Goal: Task Accomplishment & Management: Use online tool/utility

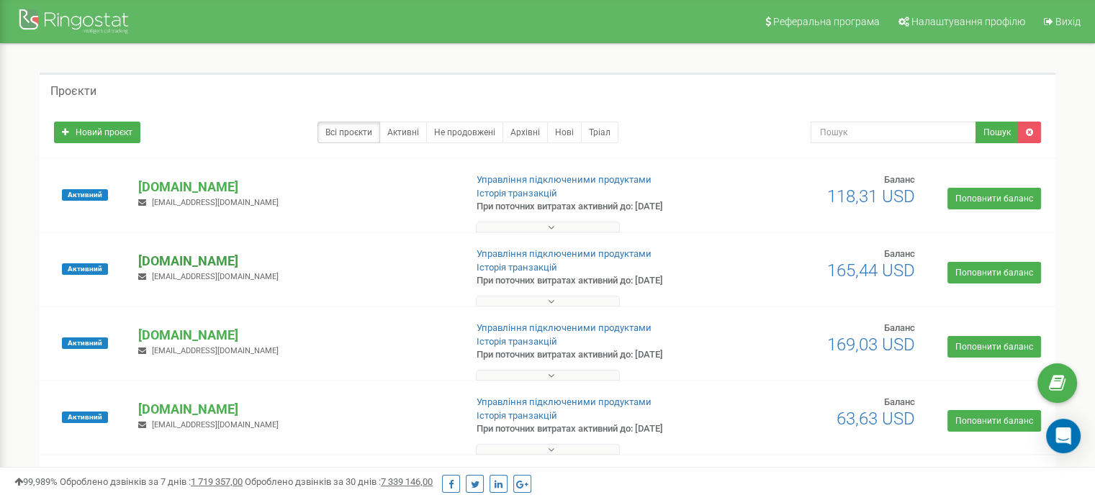
scroll to position [144, 0]
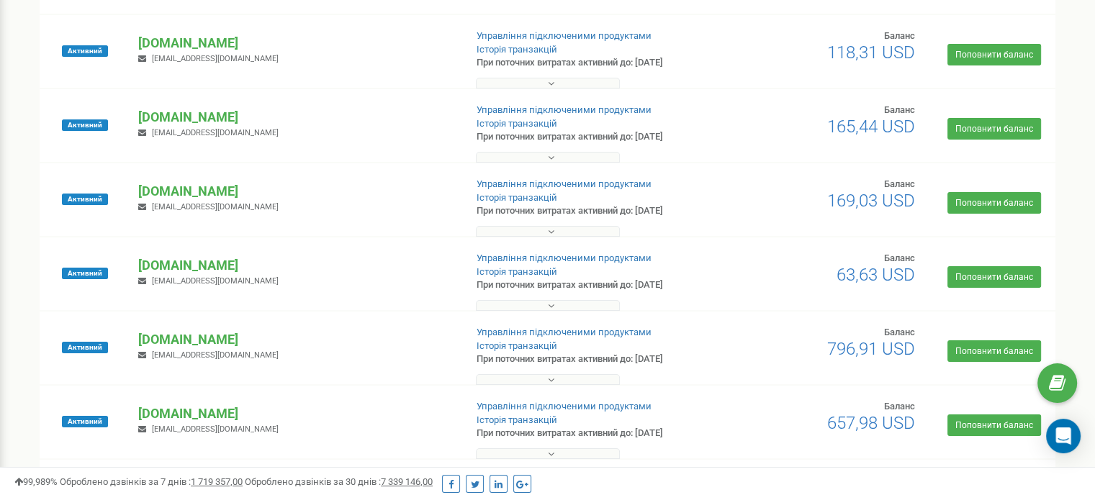
click at [558, 379] on button at bounding box center [548, 379] width 144 height 11
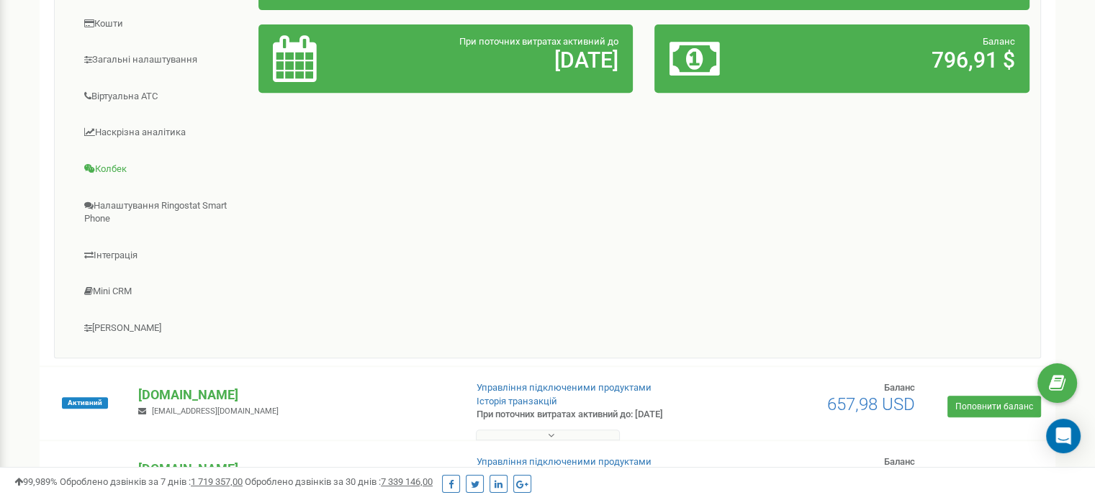
scroll to position [648, 0]
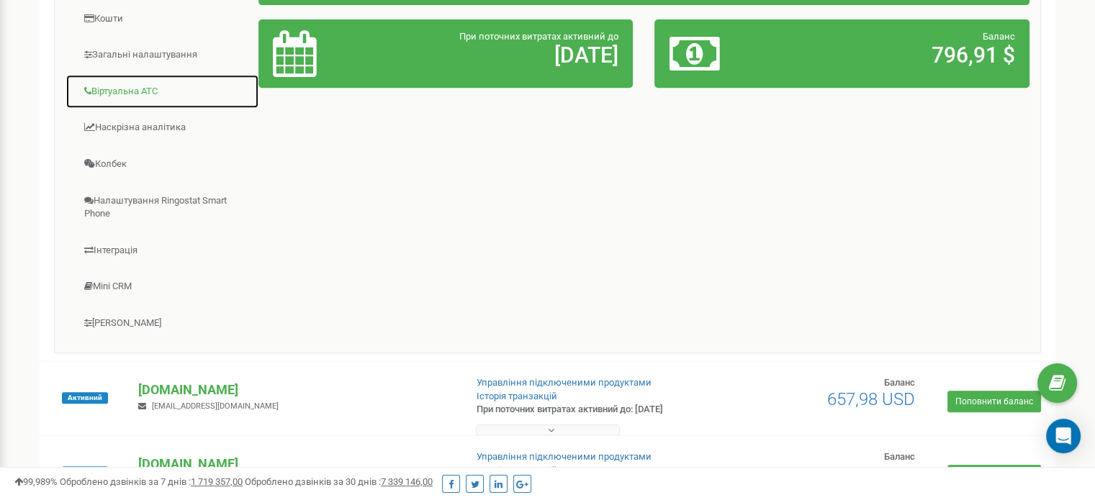
click at [130, 86] on link "Віртуальна АТС" at bounding box center [162, 91] width 194 height 35
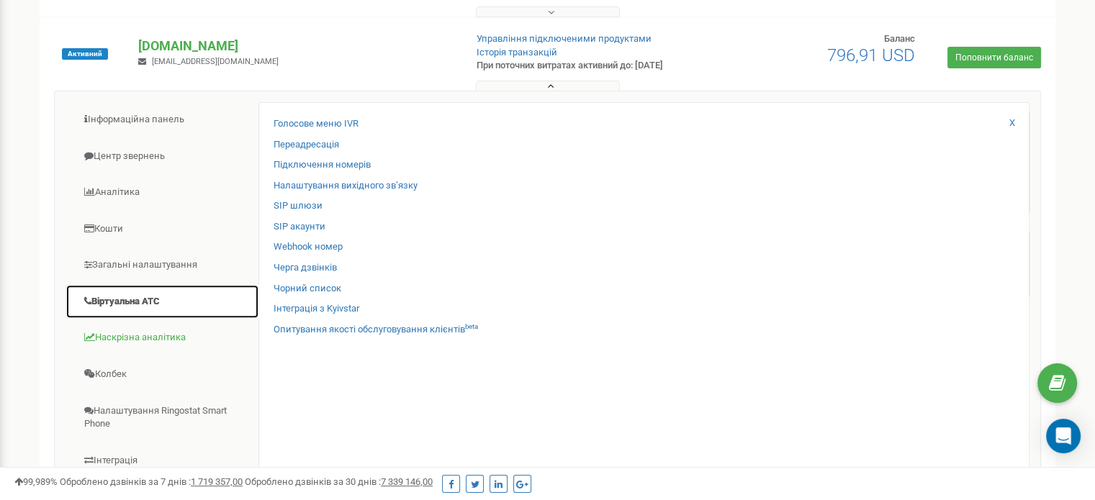
scroll to position [432, 0]
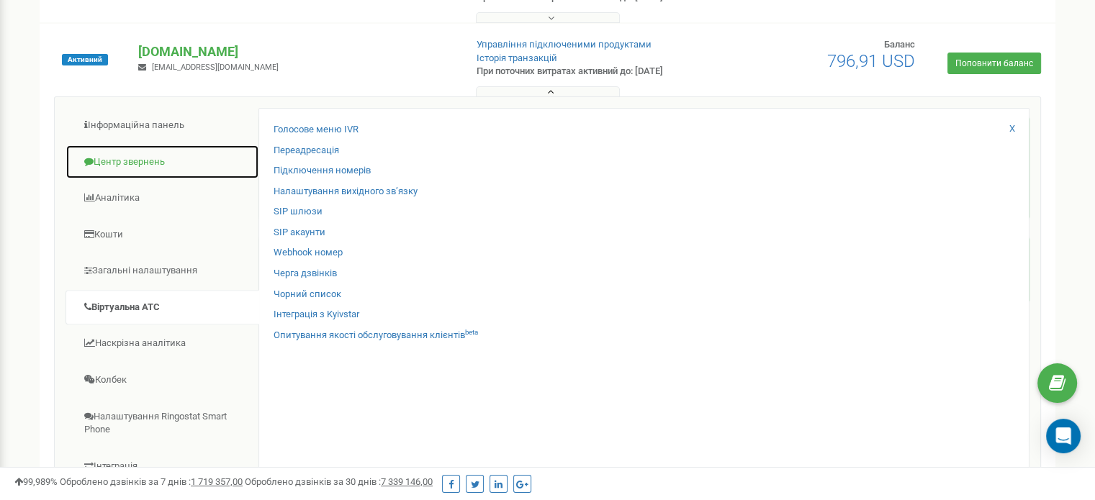
click at [118, 160] on link "Центр звернень" at bounding box center [162, 162] width 194 height 35
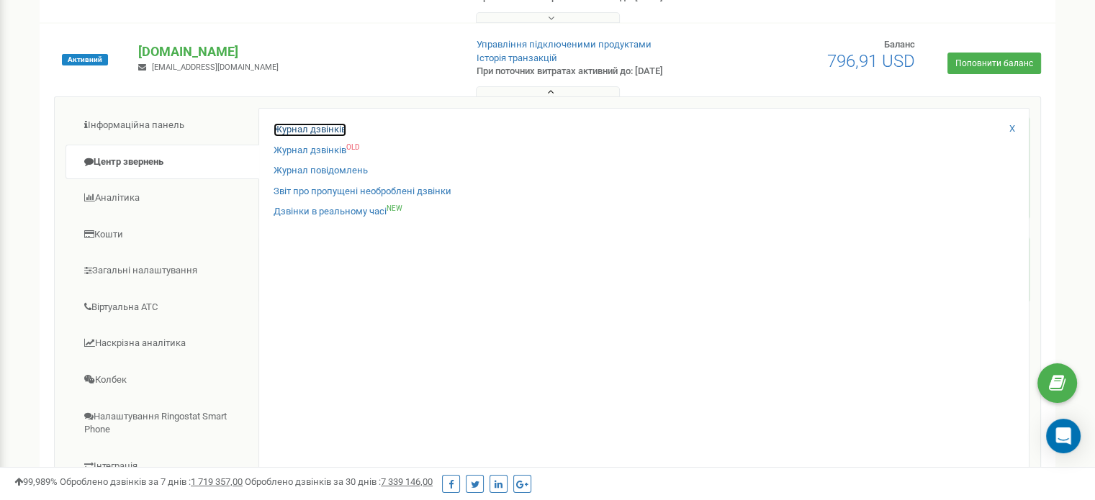
click at [296, 130] on link "Журнал дзвінків" at bounding box center [309, 130] width 73 height 14
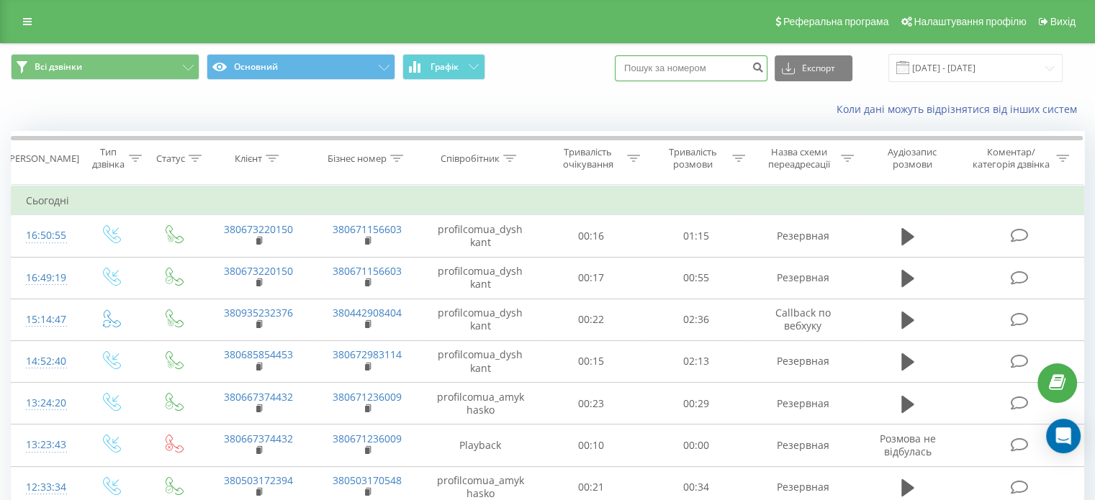
click at [688, 71] on input at bounding box center [691, 68] width 153 height 26
paste input "380959208106"
type input "380959208106"
click at [764, 65] on icon "submit" at bounding box center [757, 65] width 12 height 9
